Goal: Find specific page/section: Find specific page/section

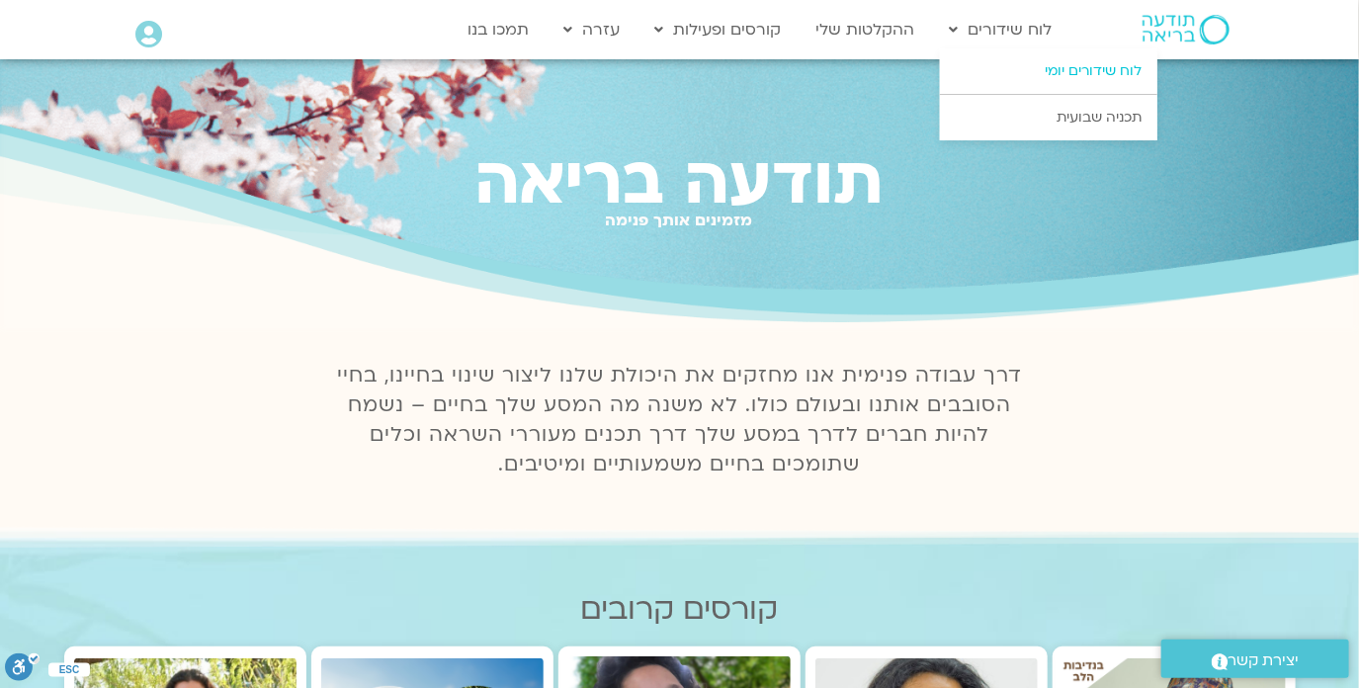
click at [1027, 70] on link "לוח שידורים יומי" at bounding box center [1048, 70] width 217 height 45
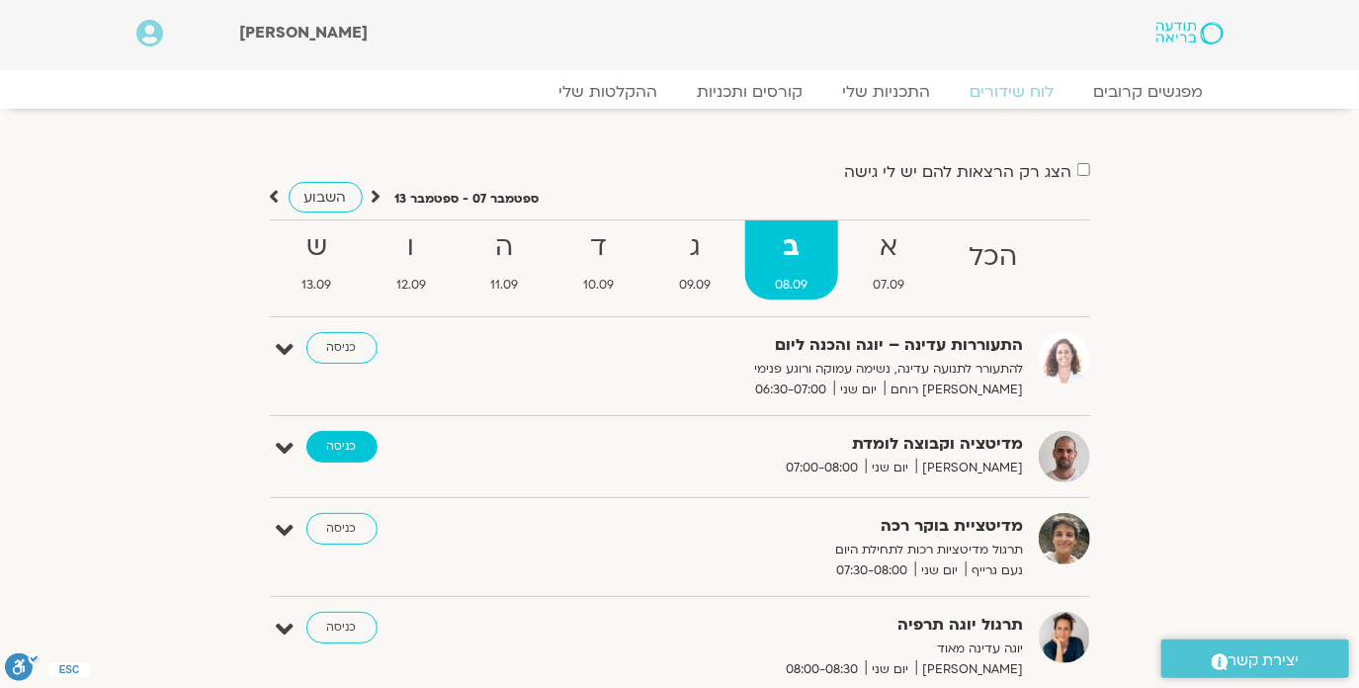
click at [332, 442] on link "כניסה" at bounding box center [341, 447] width 71 height 32
